Goal: Task Accomplishment & Management: Use online tool/utility

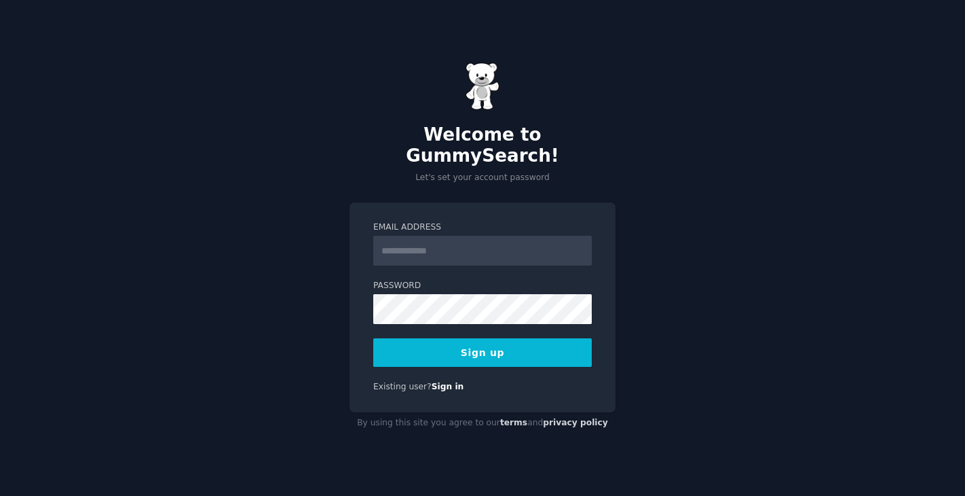
click at [439, 238] on input "Email Address" at bounding box center [482, 251] width 219 height 30
type input "**********"
click at [812, 235] on div "**********" at bounding box center [482, 248] width 965 height 496
click at [544, 350] on button "Sign up" at bounding box center [482, 352] width 219 height 29
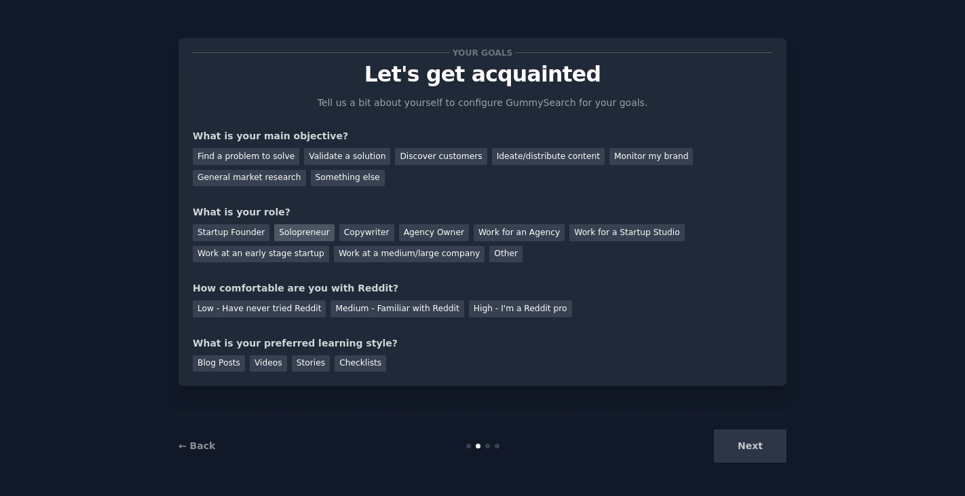
click at [305, 236] on div "Solopreneur" at bounding box center [304, 232] width 60 height 17
click at [361, 305] on div "Medium - Familiar with Reddit" at bounding box center [397, 308] width 133 height 17
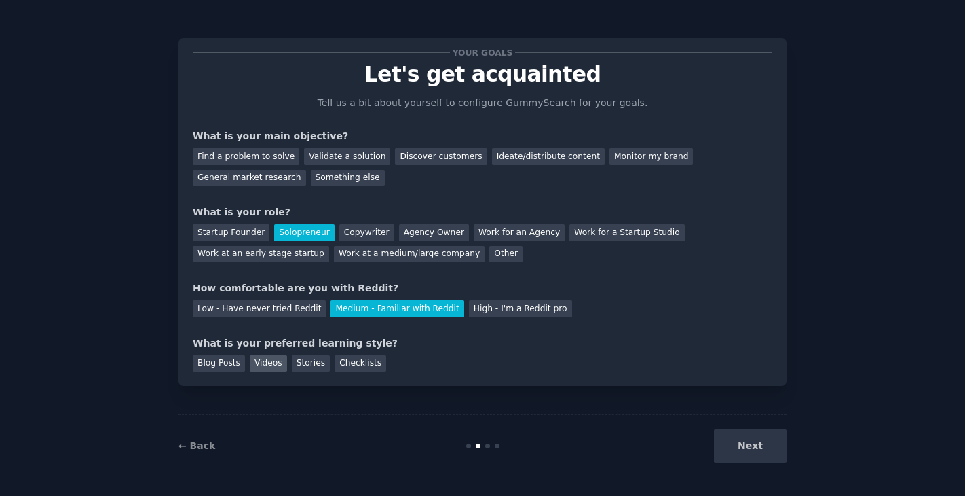
click at [250, 365] on div "Videos" at bounding box center [268, 363] width 37 height 17
click at [229, 365] on div "Blog Posts" at bounding box center [219, 363] width 52 height 17
click at [251, 366] on div "Videos" at bounding box center [268, 363] width 37 height 17
click at [292, 365] on div "Stories" at bounding box center [311, 363] width 38 height 17
click at [336, 365] on div "Checklists" at bounding box center [361, 363] width 52 height 17
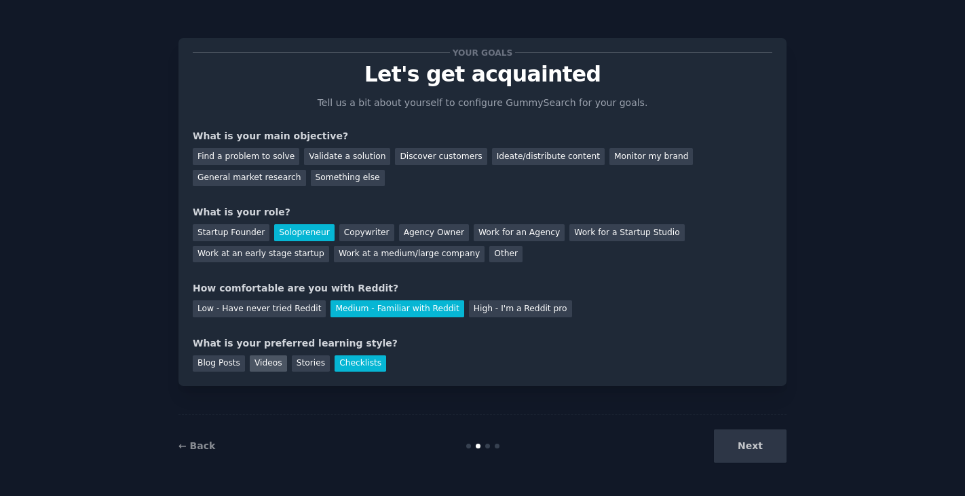
click at [256, 364] on div "Videos" at bounding box center [268, 363] width 37 height 17
click at [230, 364] on div "Blog Posts" at bounding box center [219, 363] width 52 height 17
click at [254, 361] on div "Videos" at bounding box center [268, 363] width 37 height 17
click at [768, 451] on div "Next" at bounding box center [685, 445] width 203 height 33
click at [749, 442] on div "Next" at bounding box center [685, 445] width 203 height 33
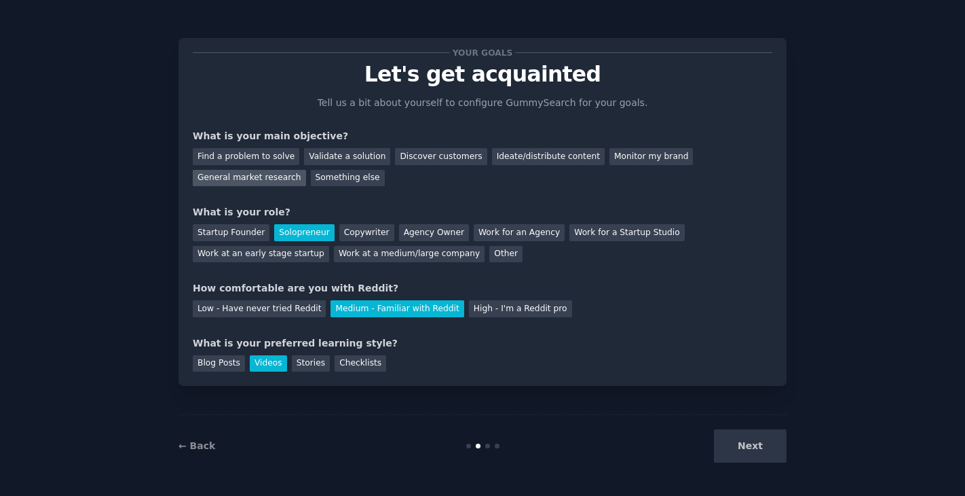
click at [306, 170] on div "General market research" at bounding box center [249, 178] width 113 height 17
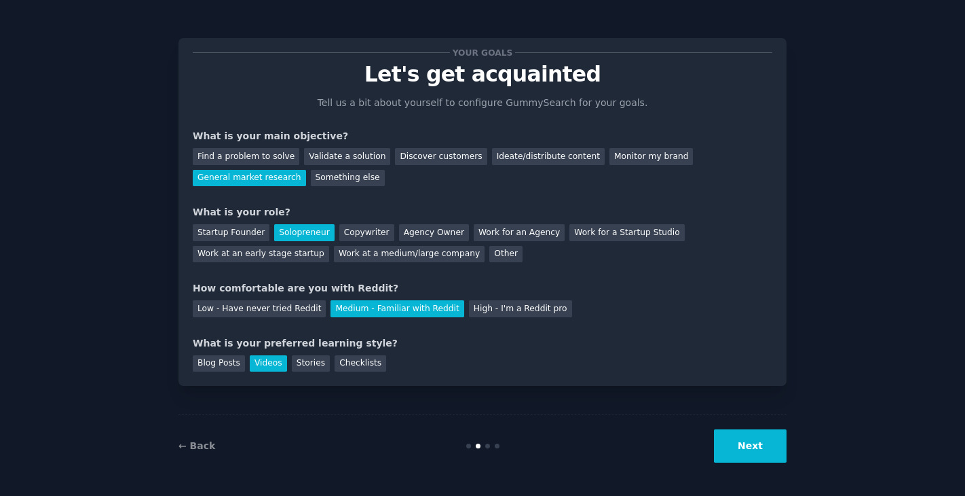
drag, startPoint x: 745, startPoint y: 453, endPoint x: 767, endPoint y: 449, distance: 22.1
click at [789, 455] on div "Your goals Let's get acquainted Tell us a bit about yourself to configure Gummy…" at bounding box center [482, 247] width 927 height 457
click at [752, 445] on button "Next" at bounding box center [750, 445] width 73 height 33
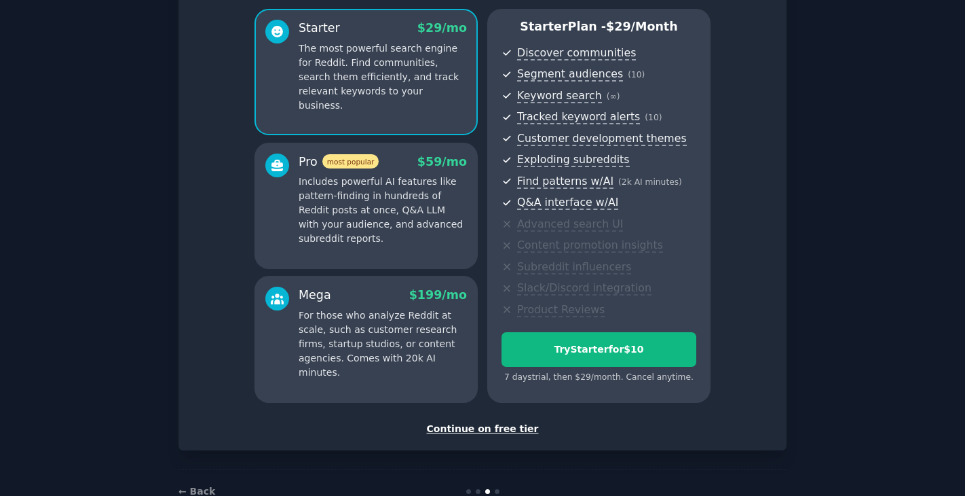
scroll to position [149, 0]
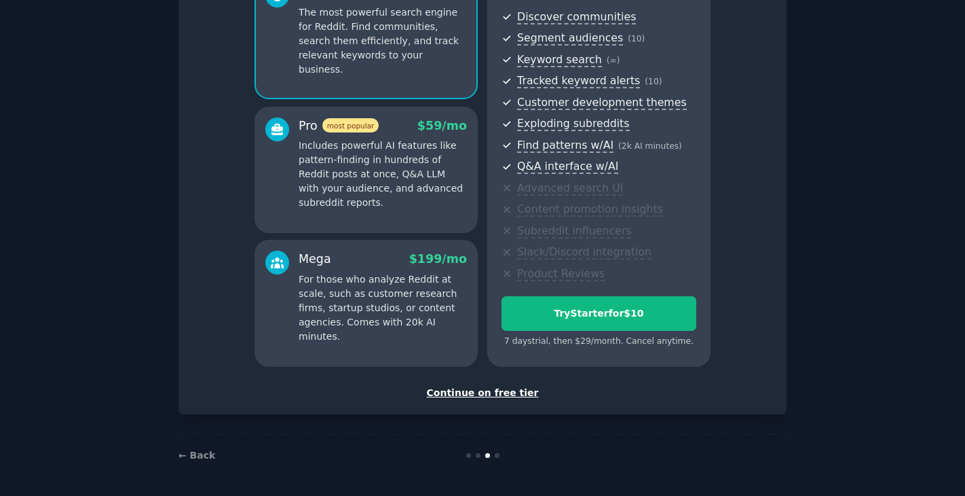
click at [448, 392] on div "Continue on free tier" at bounding box center [483, 393] width 580 height 14
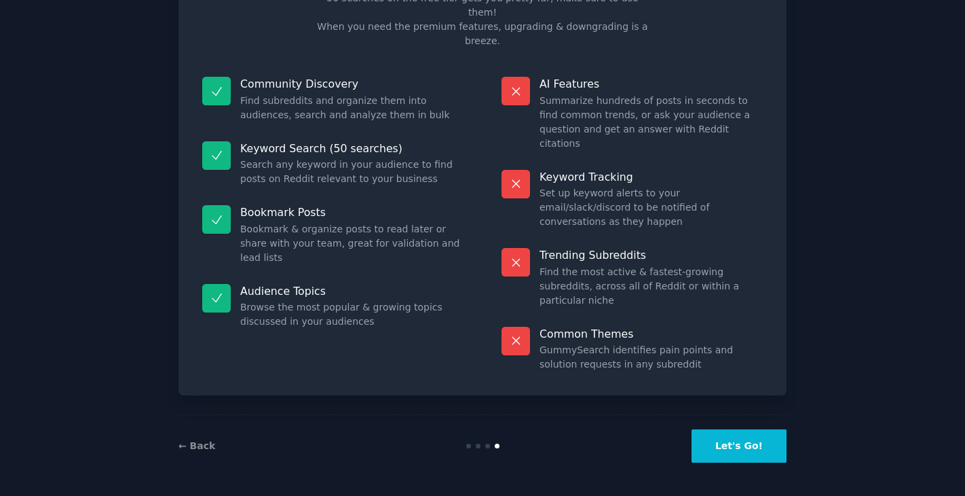
scroll to position [33, 0]
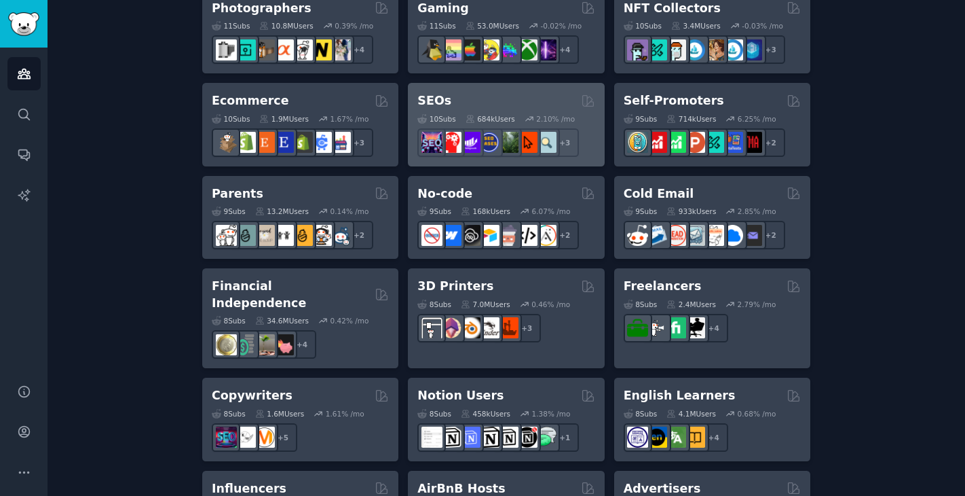
scroll to position [747, 0]
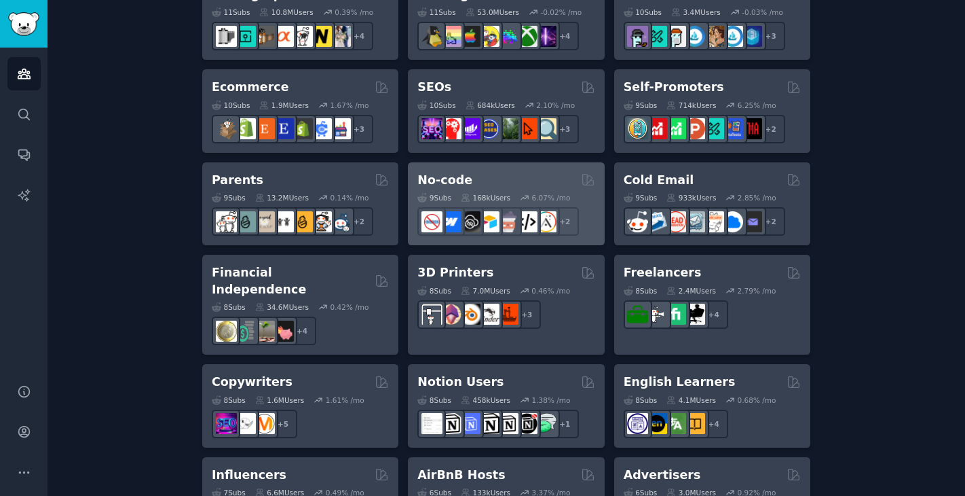
click at [558, 177] on div "No-code" at bounding box center [505, 180] width 177 height 17
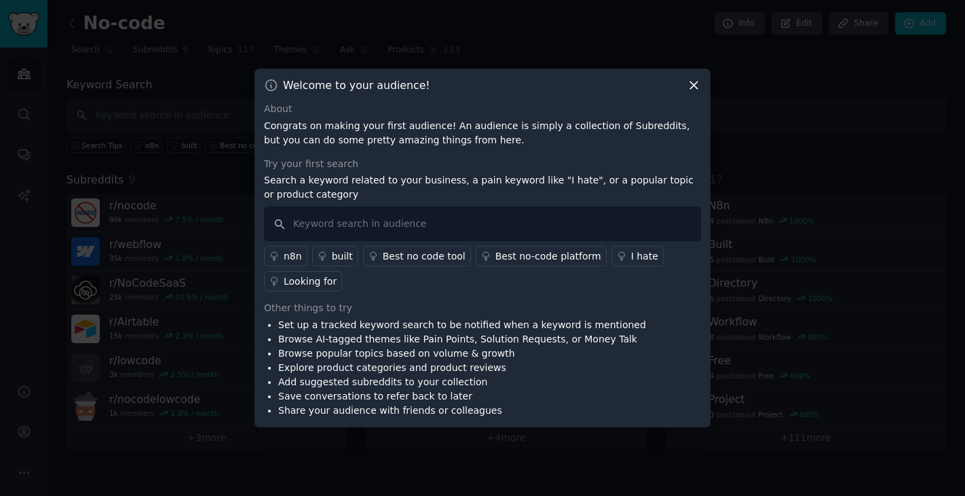
click at [692, 79] on icon at bounding box center [694, 85] width 14 height 14
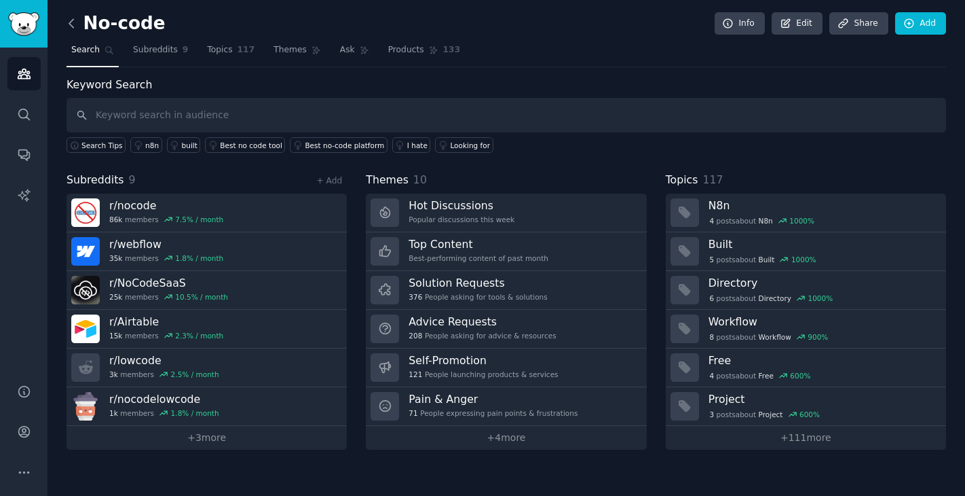
click at [73, 29] on icon at bounding box center [71, 23] width 14 height 14
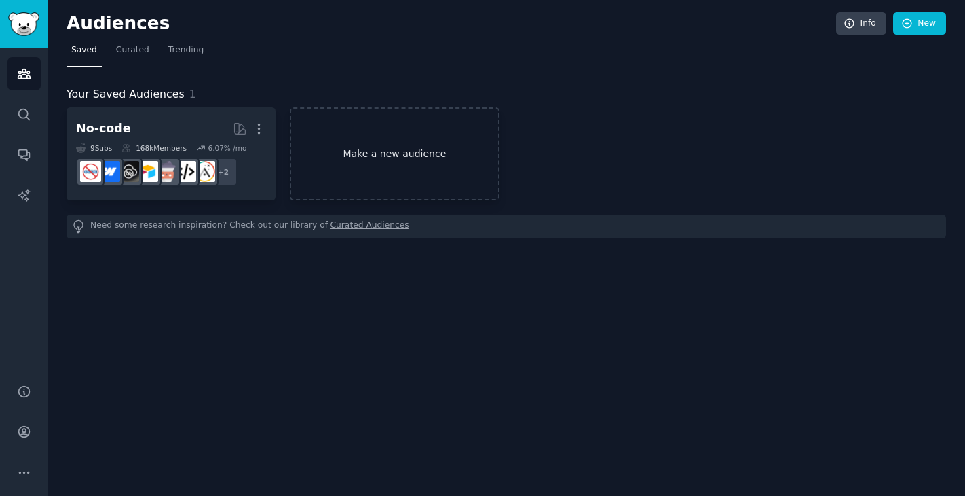
click at [399, 165] on link "Make a new audience" at bounding box center [394, 153] width 209 height 93
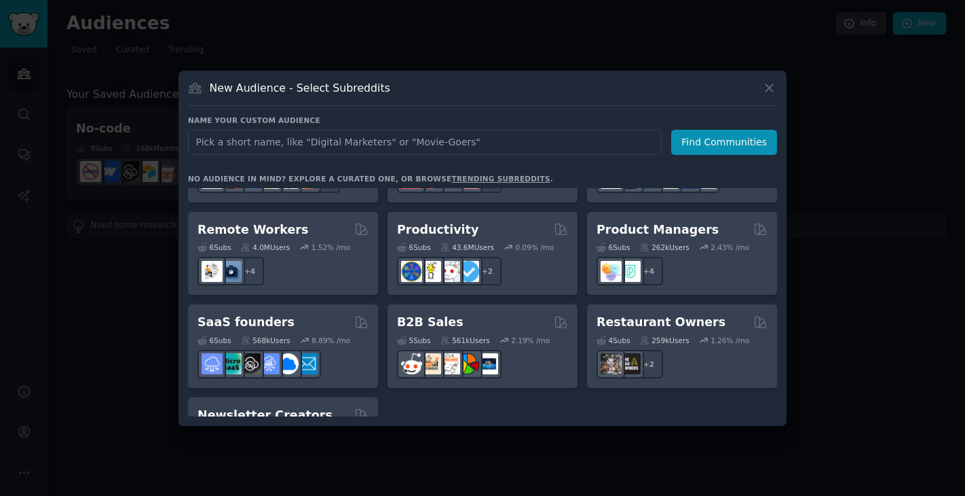
scroll to position [992, 0]
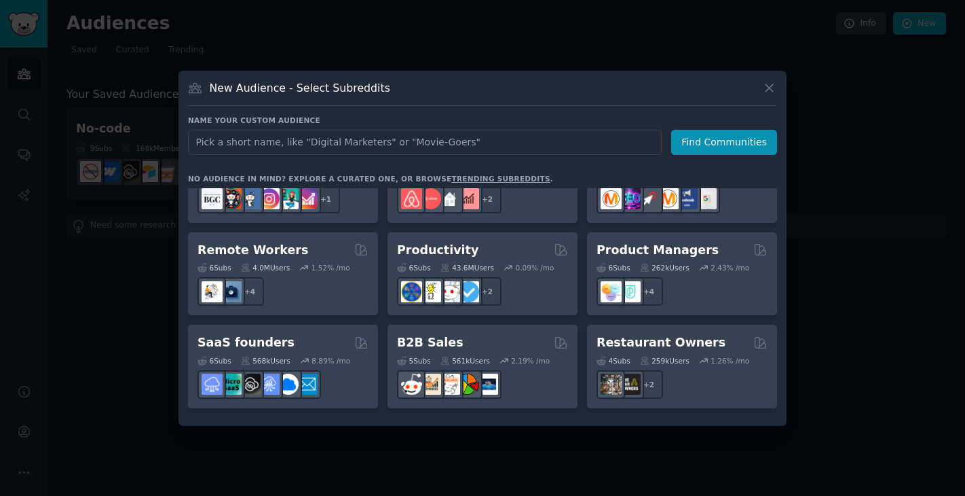
click at [308, 143] on input "text" at bounding box center [425, 142] width 474 height 25
click at [197, 143] on input "apps" at bounding box center [425, 142] width 474 height 25
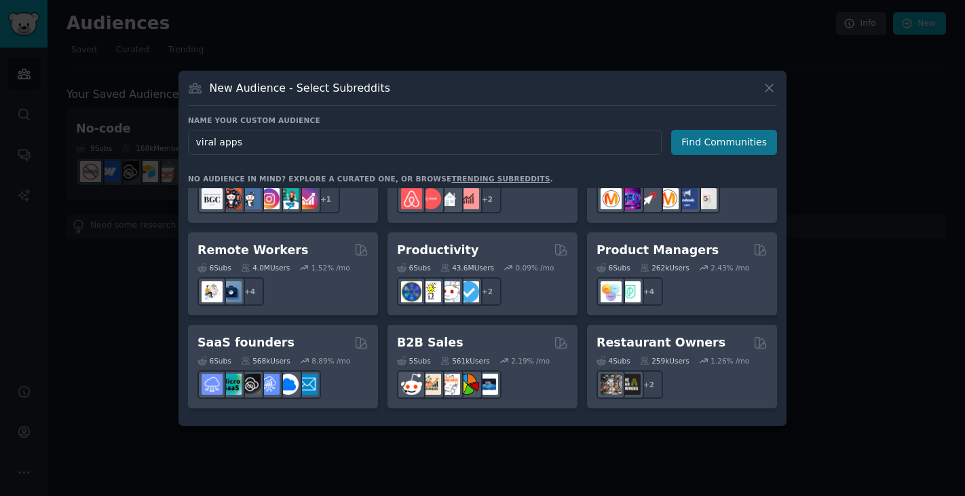
type input "viral apps"
click at [735, 146] on button "Find Communities" at bounding box center [724, 142] width 106 height 25
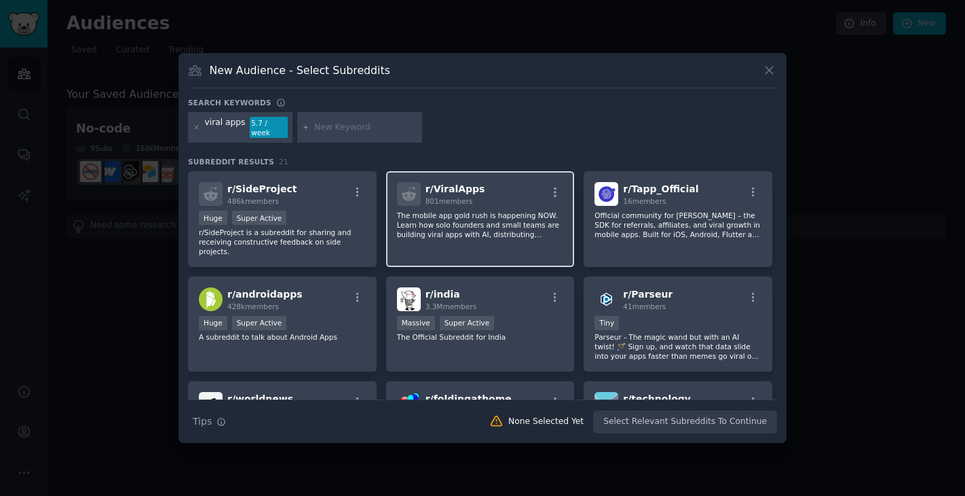
click at [447, 242] on div "r/ ViralApps 801 members The mobile app gold rush is happening NOW. Learn how s…" at bounding box center [480, 219] width 189 height 96
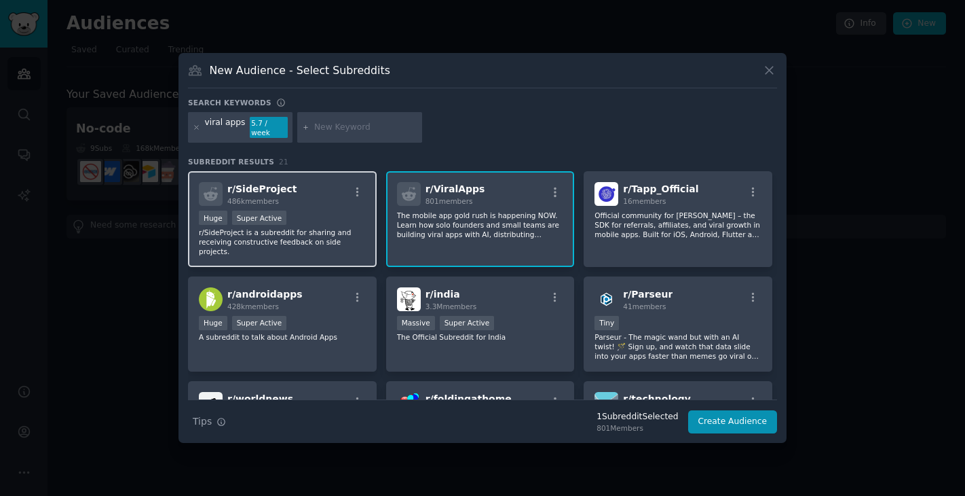
click at [357, 244] on div "r/ SideProject 486k members Huge Super Active r/SideProject is a subreddit for …" at bounding box center [282, 219] width 189 height 96
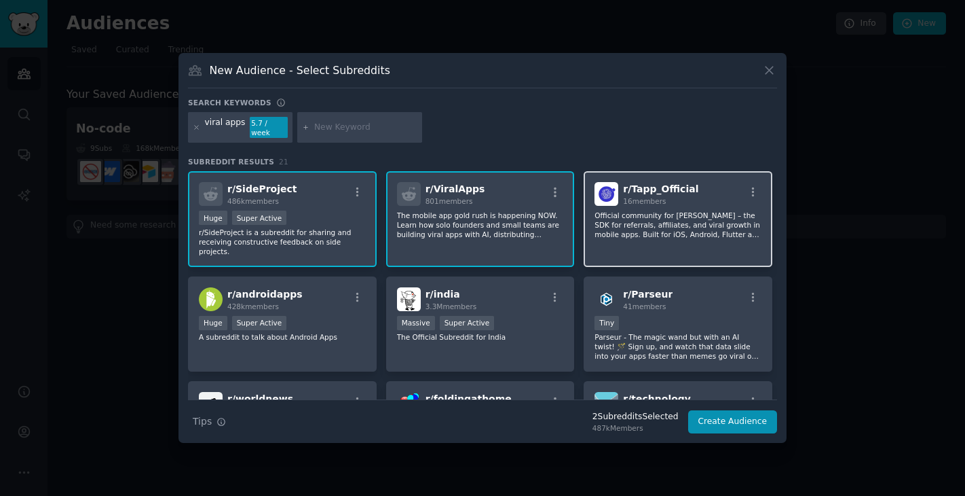
click at [667, 246] on div "r/ Tapp_Official 16 members Official community for [PERSON_NAME] – the SDK for …" at bounding box center [678, 219] width 189 height 96
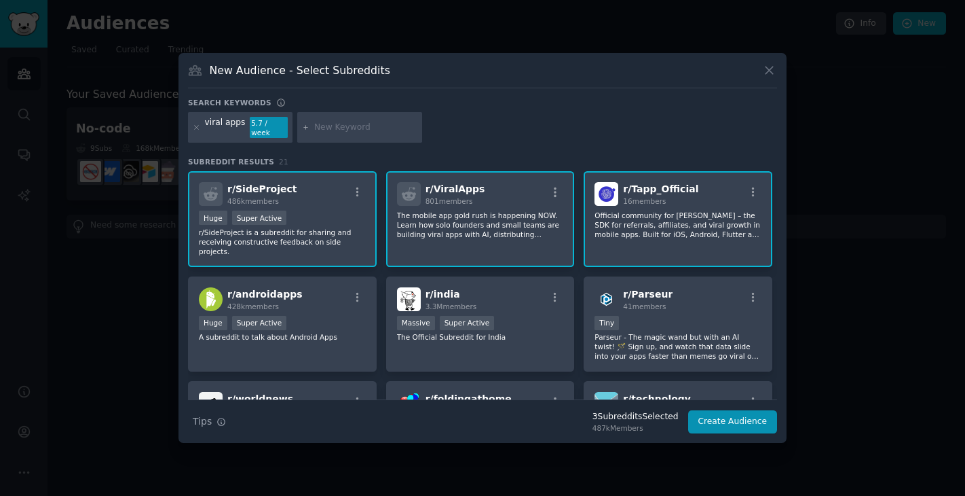
scroll to position [136, 0]
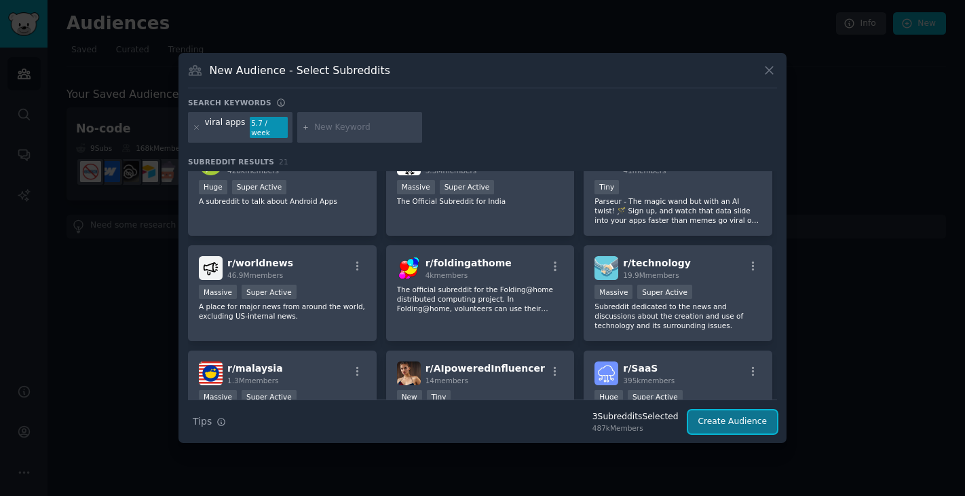
click at [751, 422] on button "Create Audience" at bounding box center [733, 421] width 90 height 23
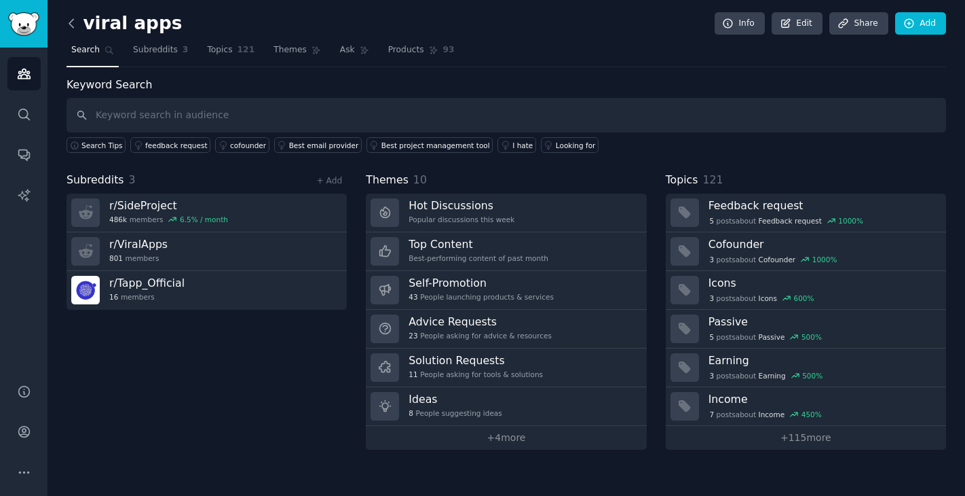
click at [75, 26] on icon at bounding box center [71, 23] width 14 height 14
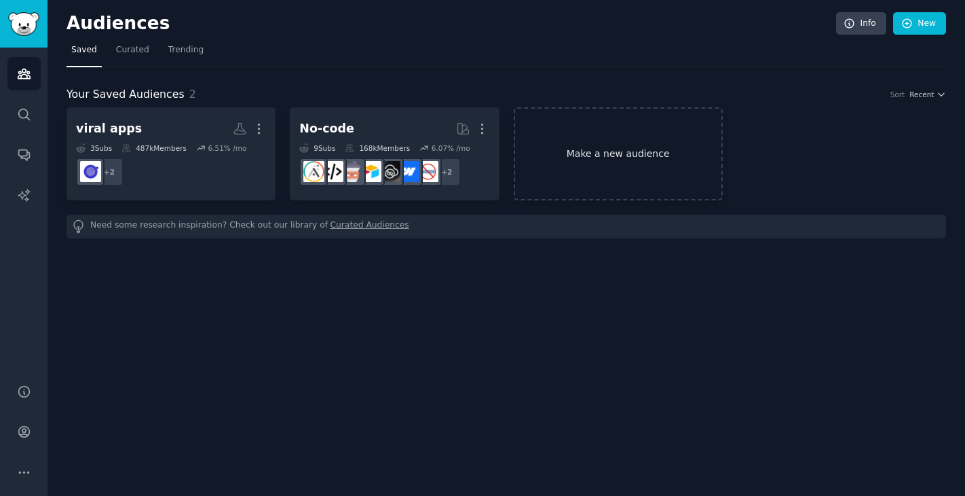
click at [693, 164] on link "Make a new audience" at bounding box center [618, 153] width 209 height 93
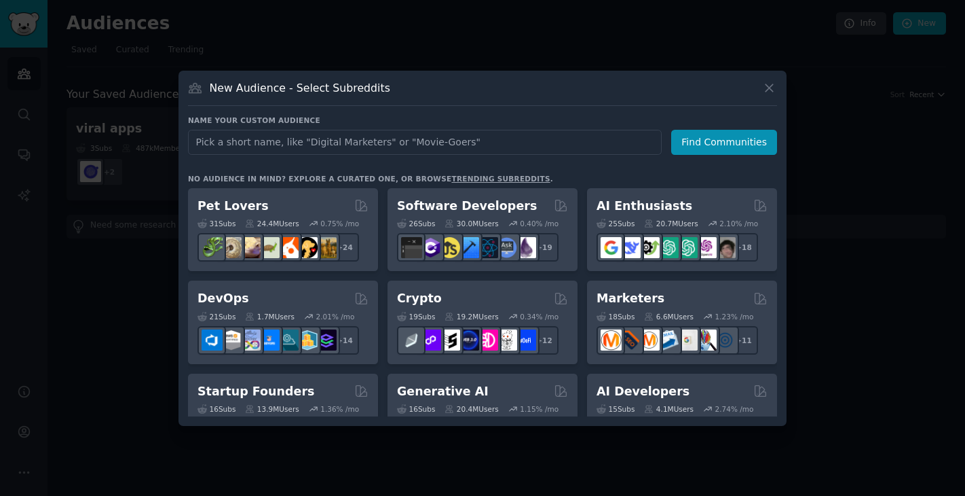
click at [565, 139] on input "text" at bounding box center [425, 142] width 474 height 25
drag, startPoint x: 239, startPoint y: 141, endPoint x: 216, endPoint y: 143, distance: 23.1
click at [216, 143] on input "kids app" at bounding box center [425, 142] width 474 height 25
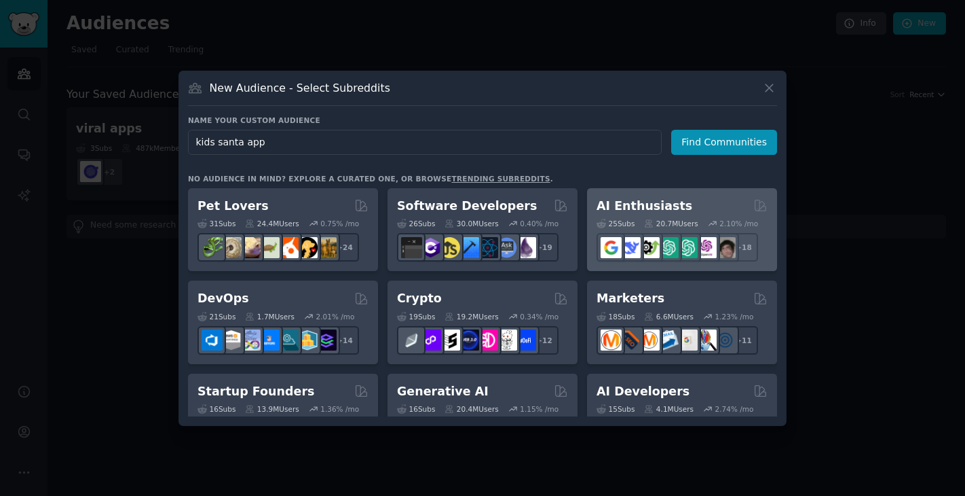
type input "kids santa app"
click at [604, 213] on h2 "AI Enthusiasts" at bounding box center [645, 206] width 96 height 17
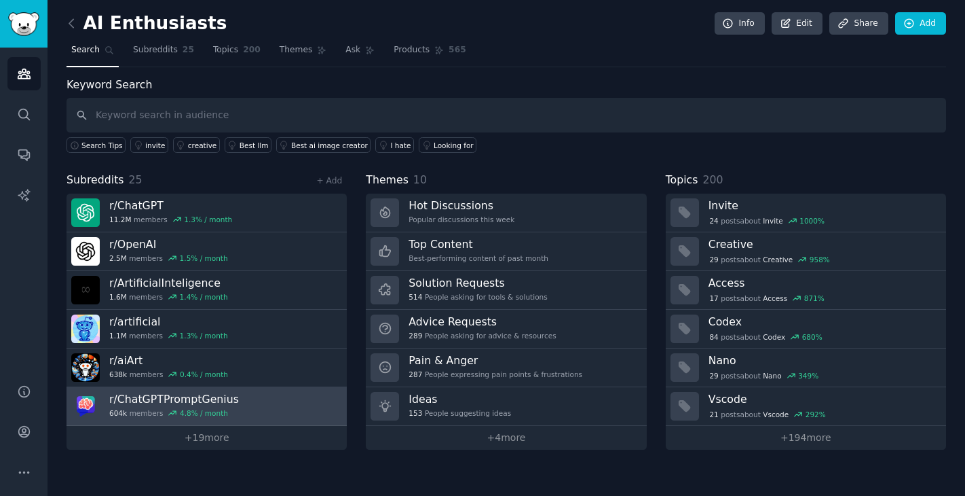
click at [307, 420] on link "r/ ChatGPTPromptGenius 604k members 4.8 % / month" at bounding box center [207, 406] width 280 height 39
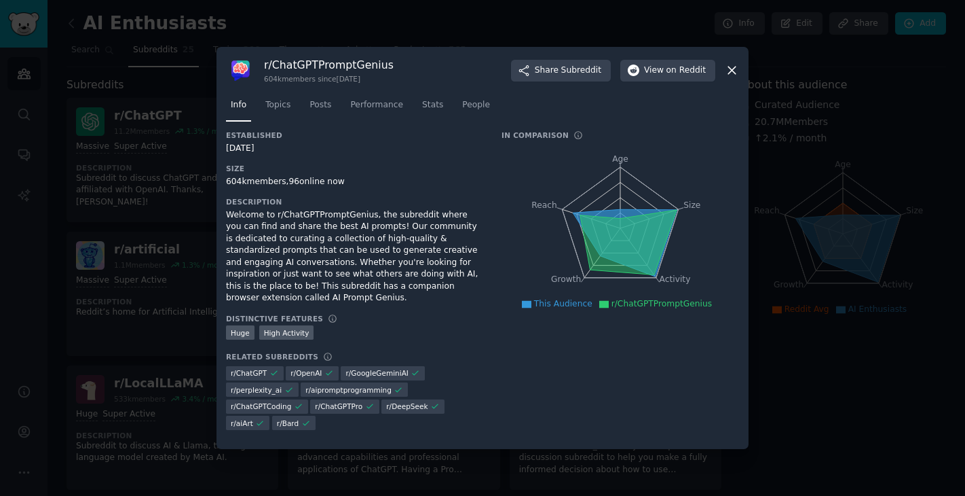
click at [729, 75] on icon at bounding box center [731, 70] width 7 height 7
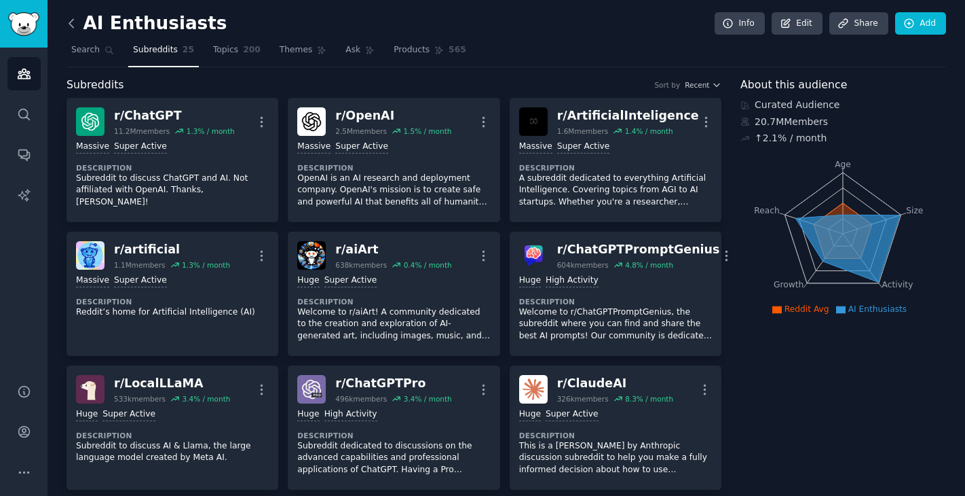
click at [71, 25] on icon at bounding box center [71, 23] width 4 height 8
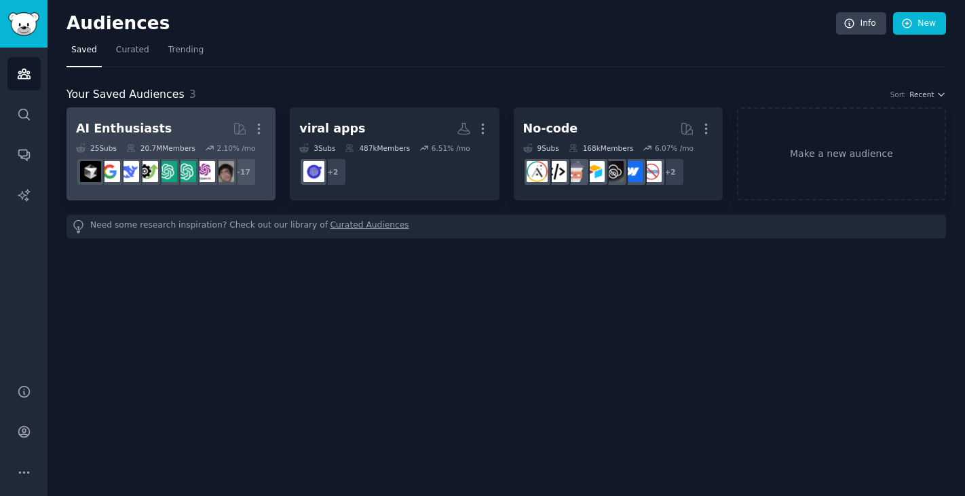
click at [162, 129] on h2 "AI Enthusiasts More" at bounding box center [171, 129] width 190 height 24
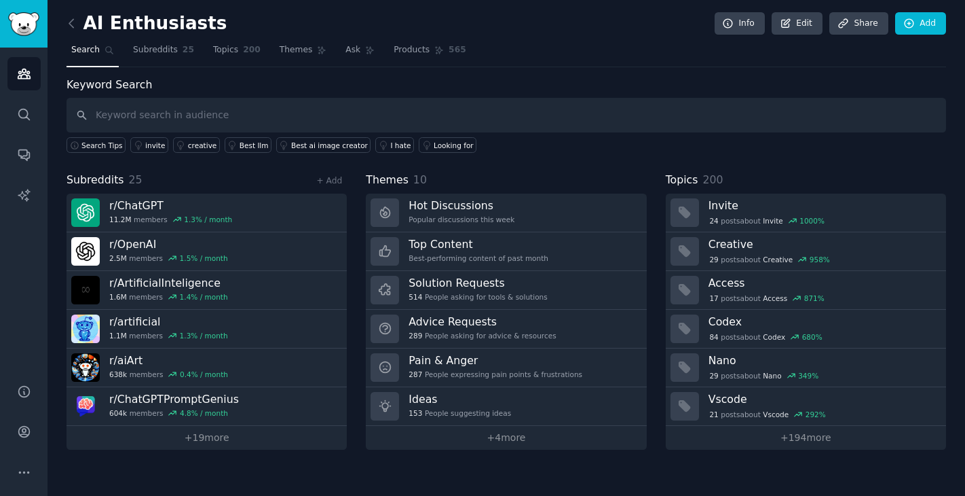
click at [126, 115] on input "text" at bounding box center [507, 115] width 880 height 35
type input "h"
type input "kids santa"
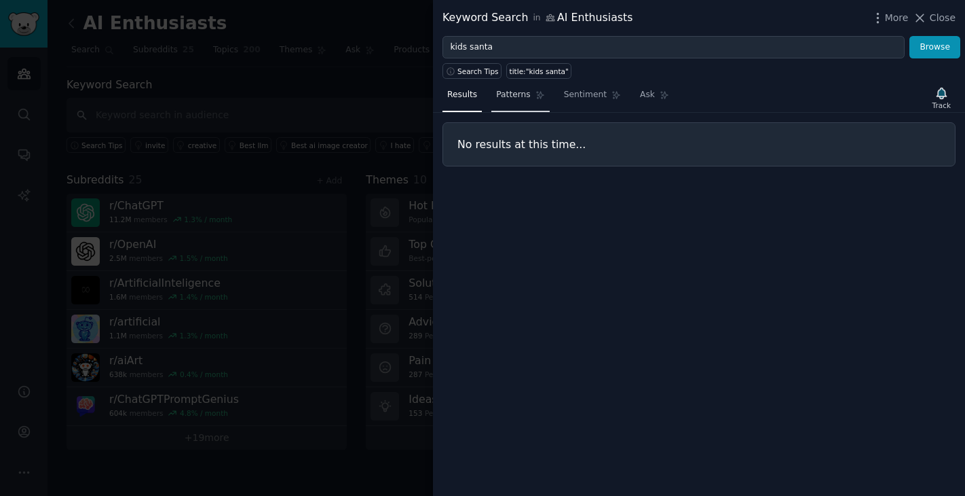
click at [518, 96] on span "Patterns" at bounding box center [513, 95] width 34 height 12
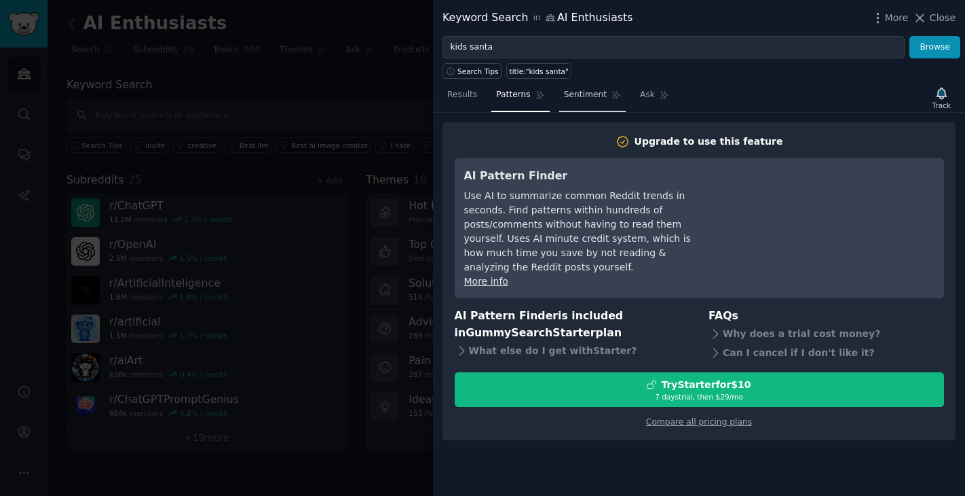
click at [582, 92] on span "Sentiment" at bounding box center [585, 95] width 43 height 12
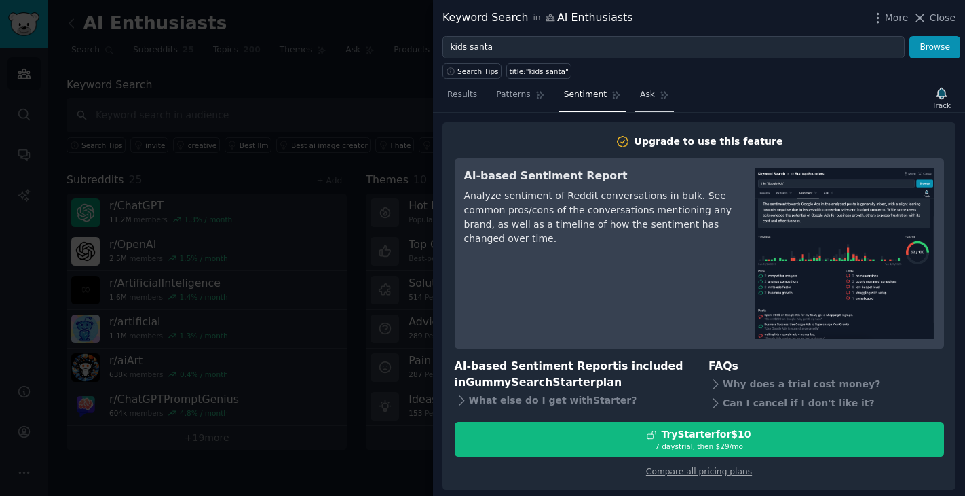
click at [640, 92] on span "Ask" at bounding box center [647, 95] width 15 height 12
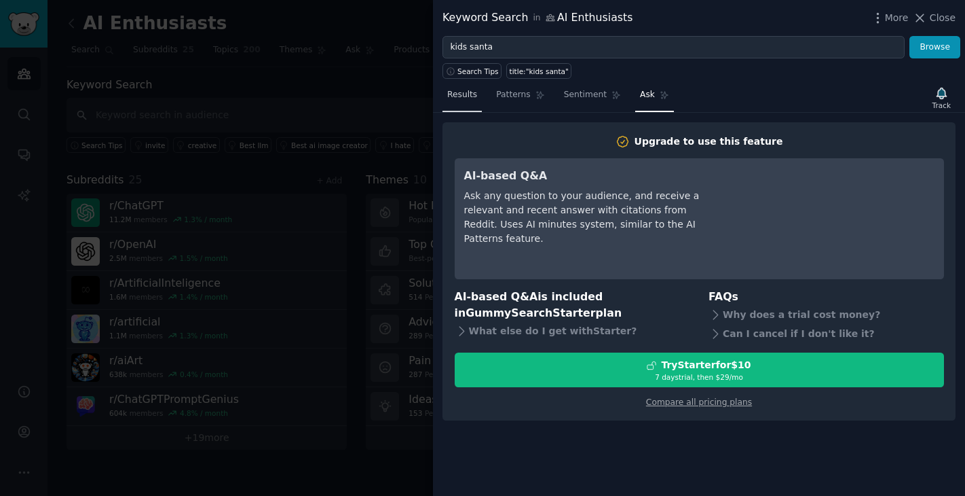
click at [469, 98] on span "Results" at bounding box center [462, 95] width 30 height 12
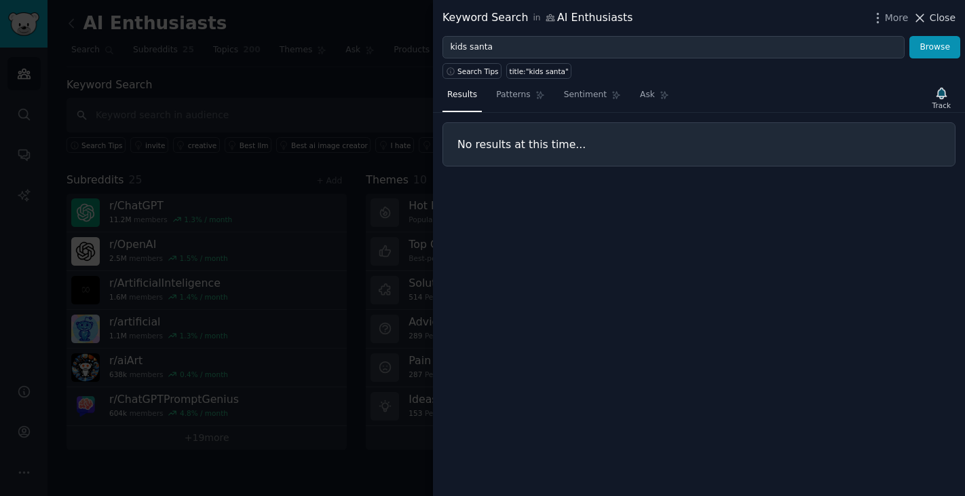
click at [924, 17] on icon at bounding box center [920, 17] width 7 height 7
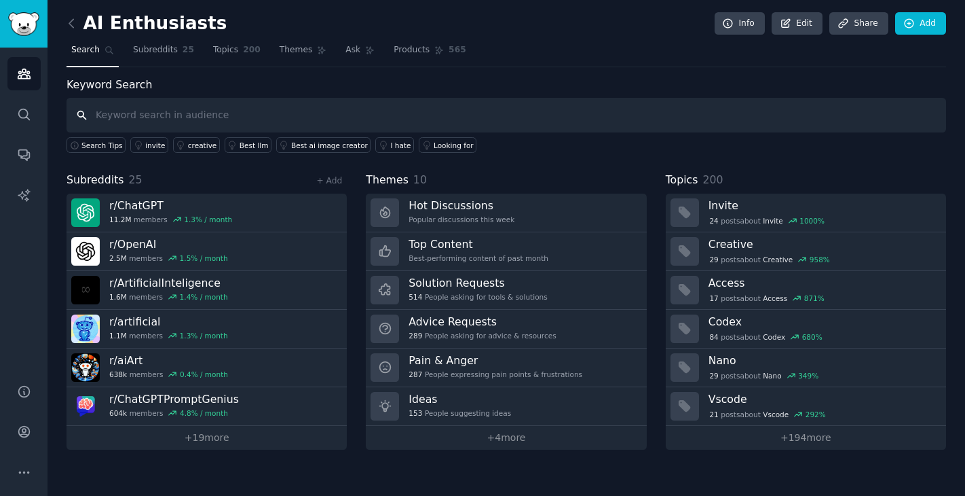
click at [172, 112] on input "text" at bounding box center [507, 115] width 880 height 35
click at [162, 48] on span "Subreddits" at bounding box center [155, 50] width 45 height 12
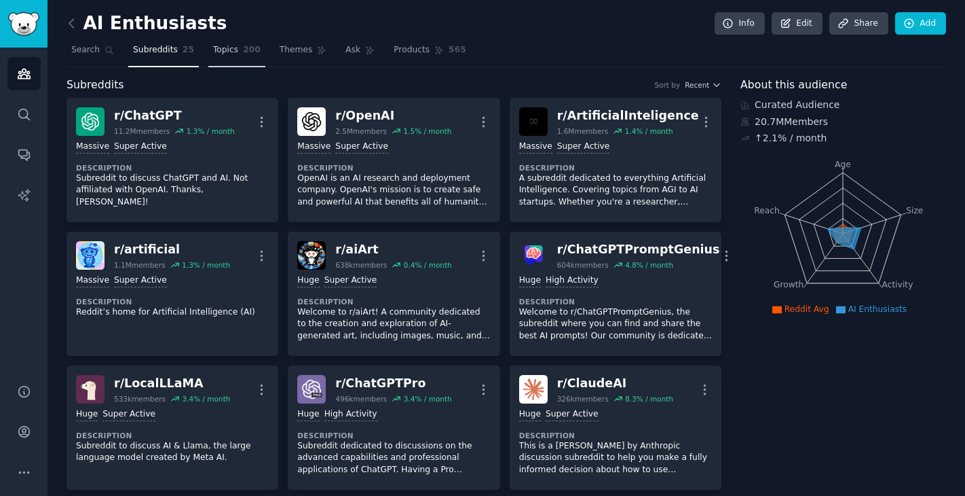
drag, startPoint x: 223, startPoint y: 48, endPoint x: 244, endPoint y: 53, distance: 21.6
click at [223, 48] on span "Topics" at bounding box center [225, 50] width 25 height 12
click at [244, 52] on span "200" at bounding box center [252, 50] width 18 height 12
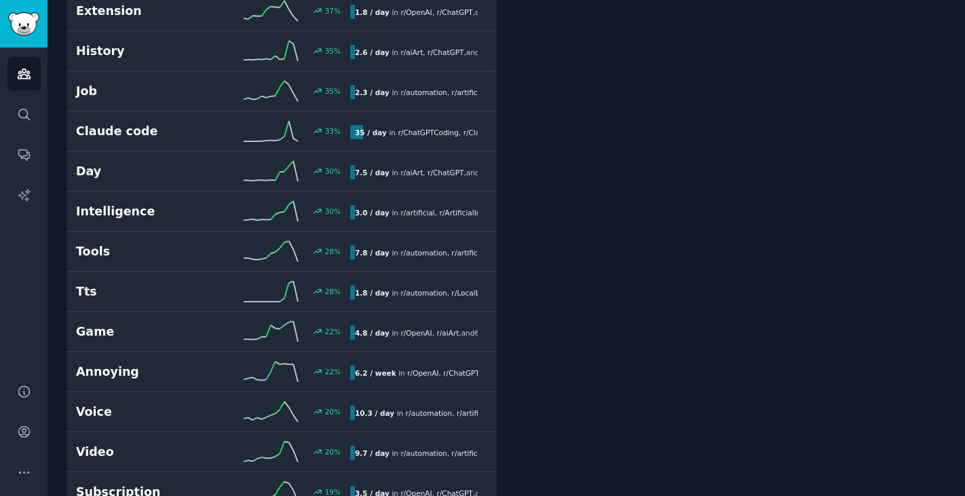
scroll to position [2302, 0]
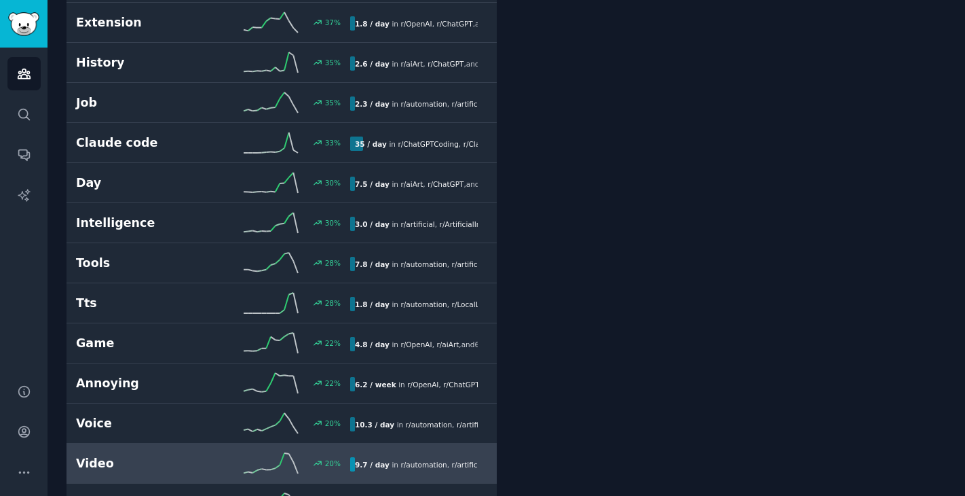
click at [157, 450] on link "Video 20 % 9.7 / day in r/ automation , r/ artificial , and 13 other s" at bounding box center [282, 463] width 430 height 40
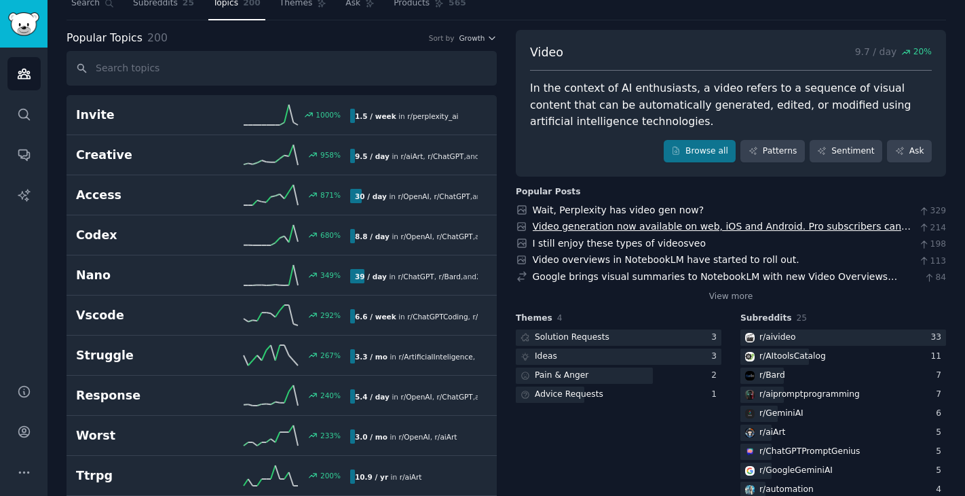
scroll to position [68, 0]
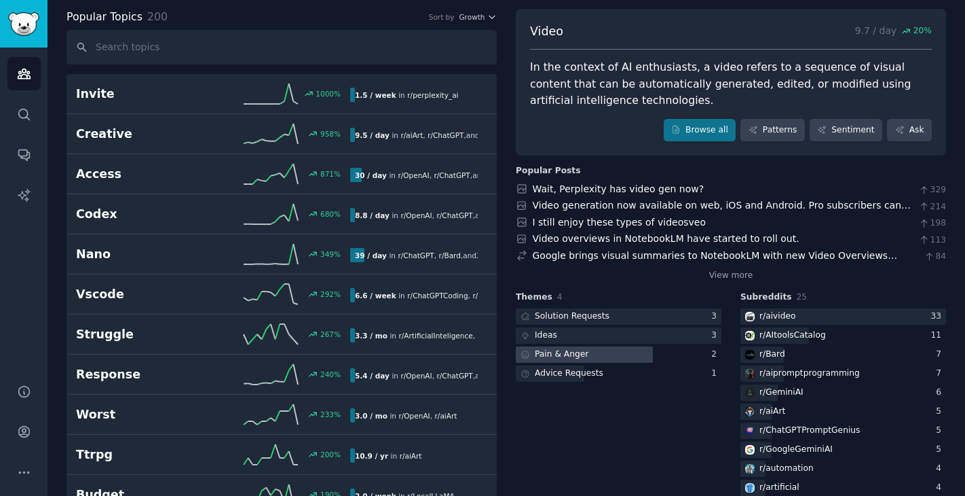
click at [597, 349] on div at bounding box center [584, 354] width 137 height 17
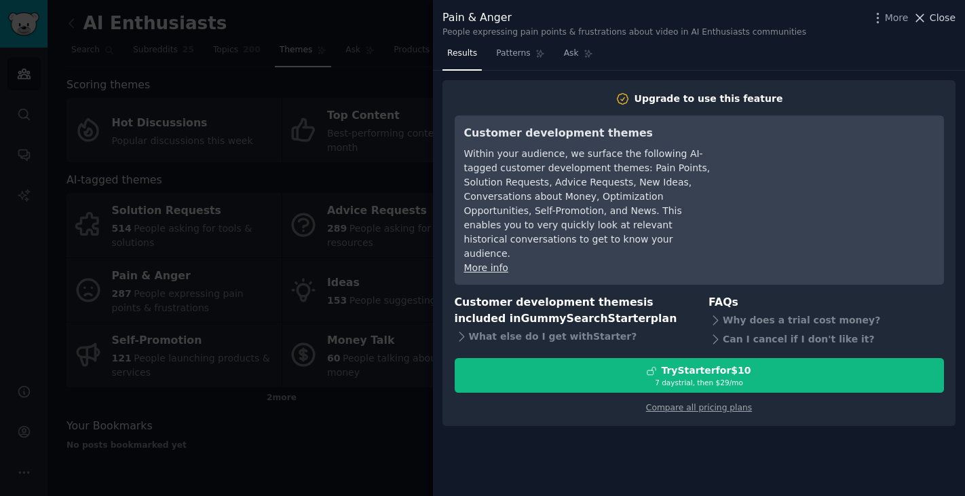
click at [940, 17] on span "Close" at bounding box center [943, 18] width 26 height 14
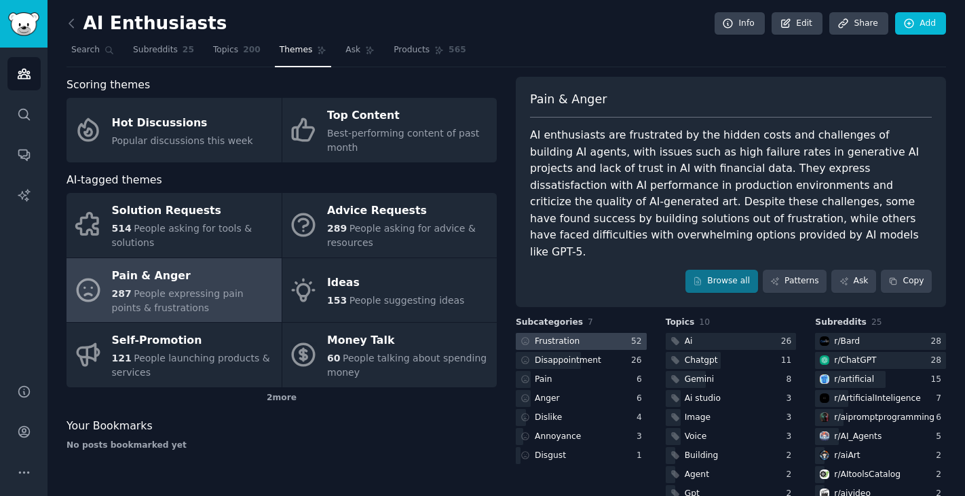
click at [590, 333] on div at bounding box center [581, 341] width 131 height 17
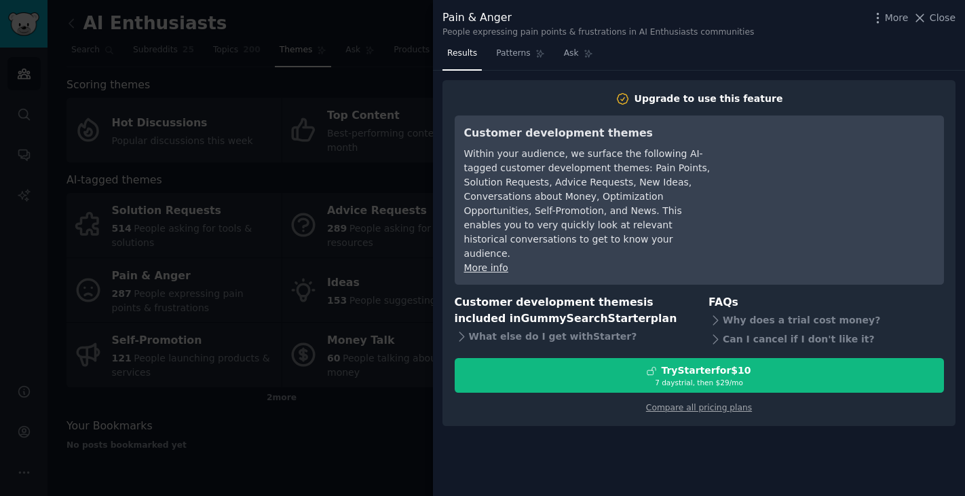
click at [836, 51] on div "Results Patterns Ask" at bounding box center [699, 57] width 532 height 28
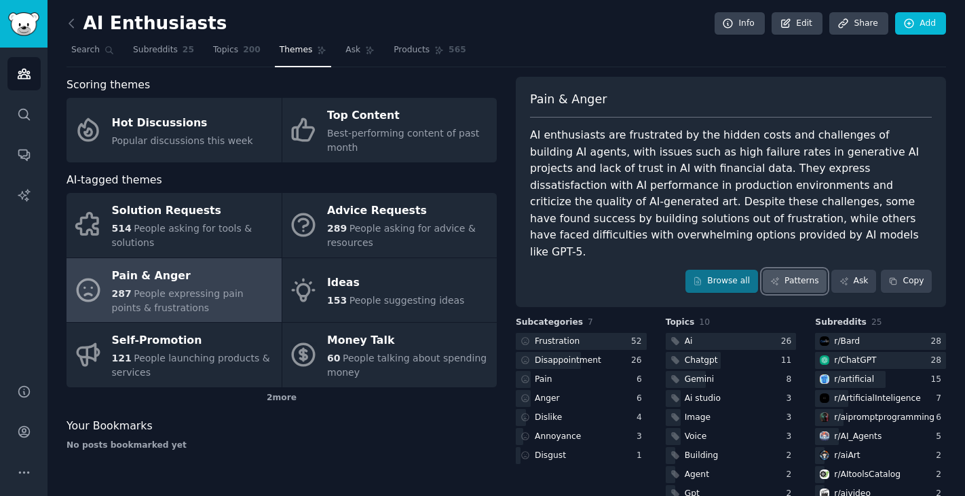
click at [802, 269] on link "Patterns" at bounding box center [795, 280] width 64 height 23
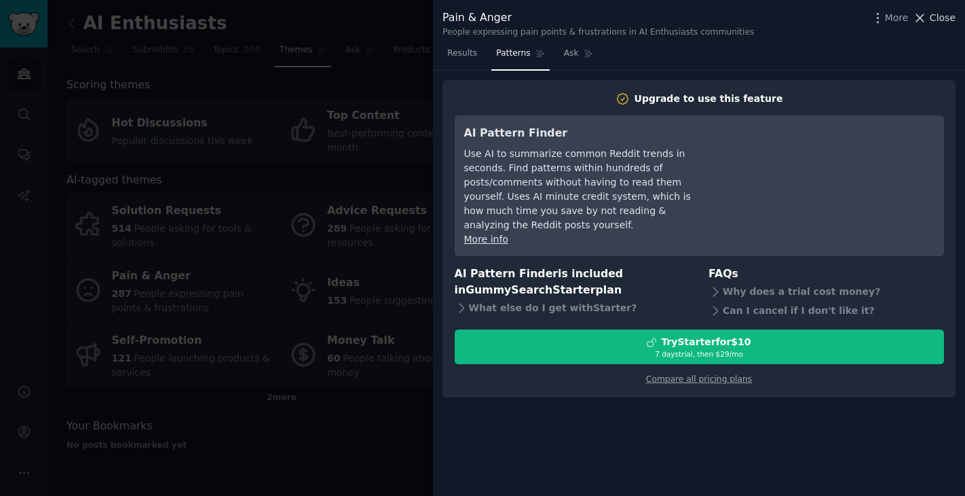
click at [936, 15] on span "Close" at bounding box center [943, 18] width 26 height 14
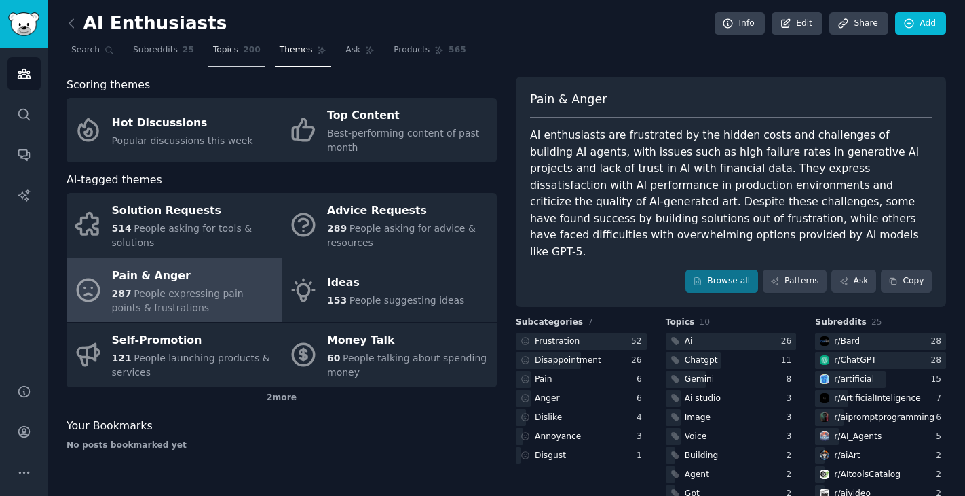
click at [213, 45] on span "Topics" at bounding box center [225, 50] width 25 height 12
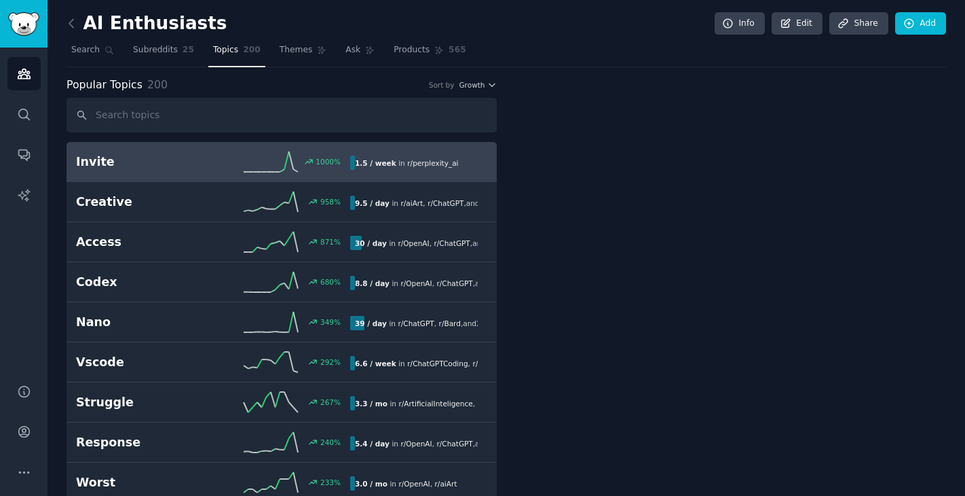
click at [213, 48] on span "Topics" at bounding box center [225, 50] width 25 height 12
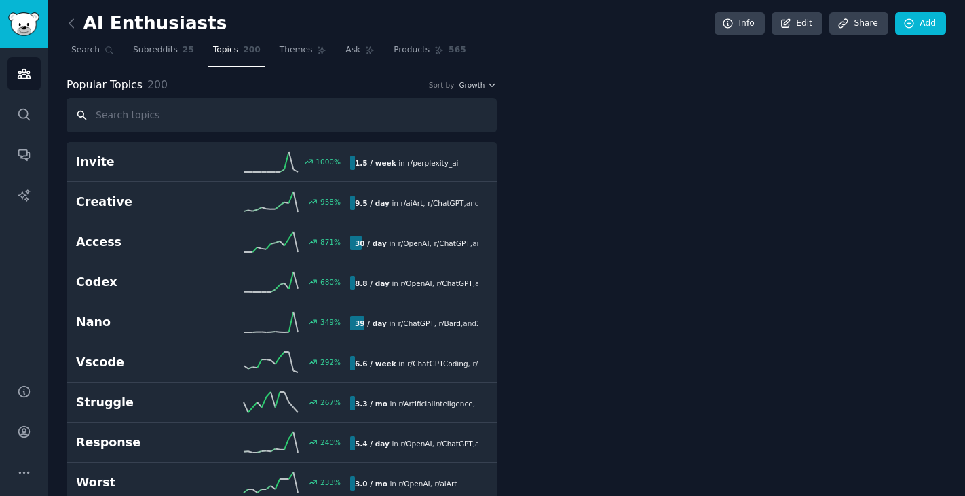
click at [162, 109] on input "text" at bounding box center [282, 115] width 430 height 35
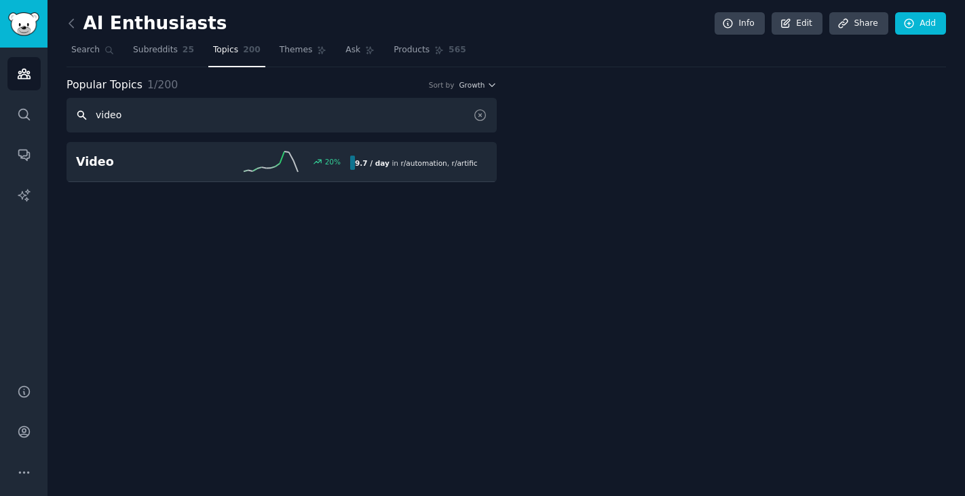
type input "video"
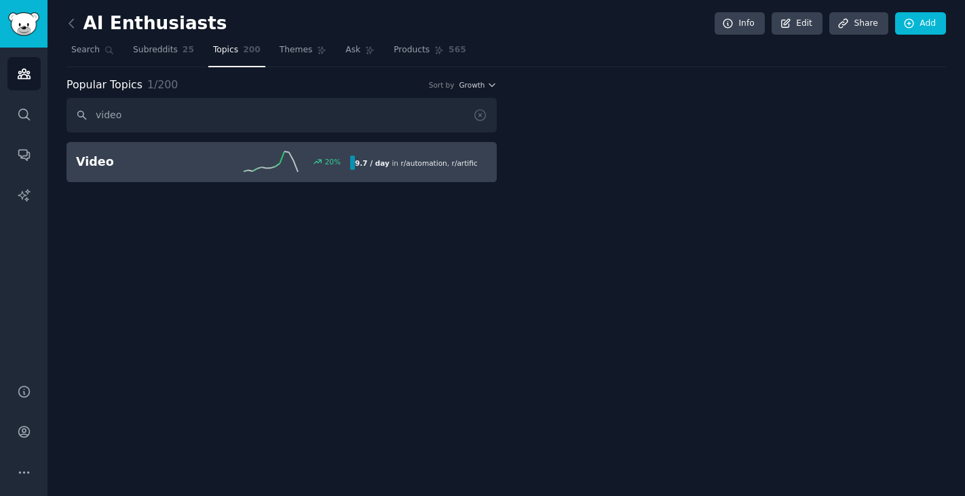
click at [196, 160] on h2 "Video" at bounding box center [144, 161] width 137 height 17
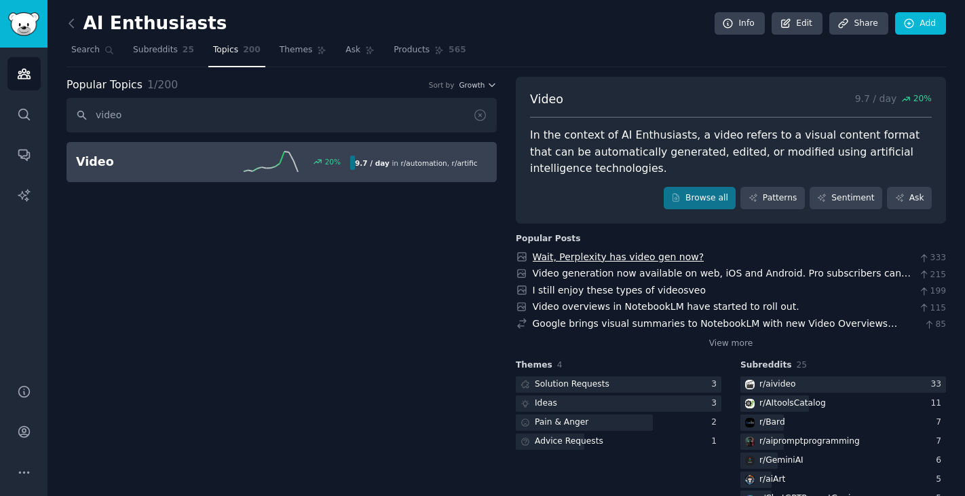
click at [654, 256] on link "Wait, Perplexity has video gen now?" at bounding box center [619, 256] width 172 height 11
